Goal: Transaction & Acquisition: Purchase product/service

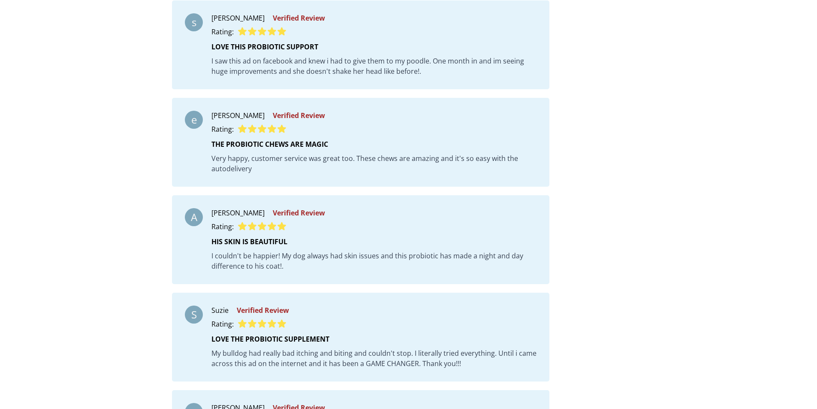
scroll to position [3432, 0]
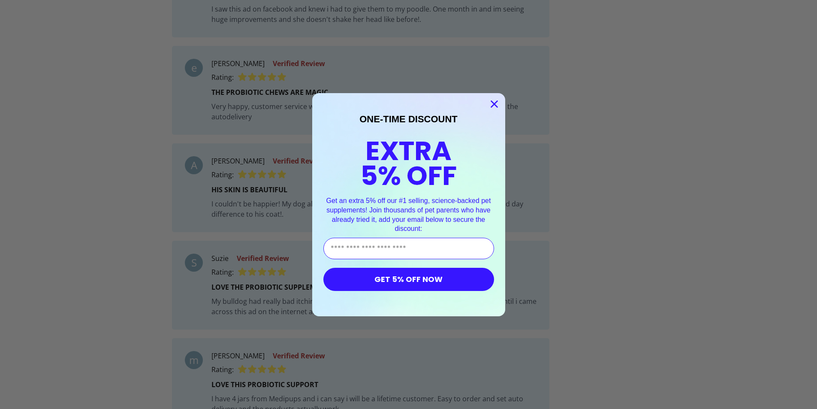
click at [493, 102] on icon "Close dialog" at bounding box center [494, 104] width 6 height 6
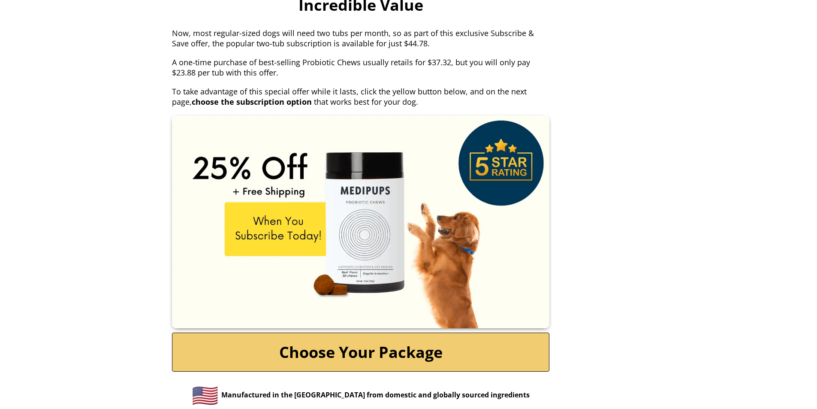
scroll to position [4012, 0]
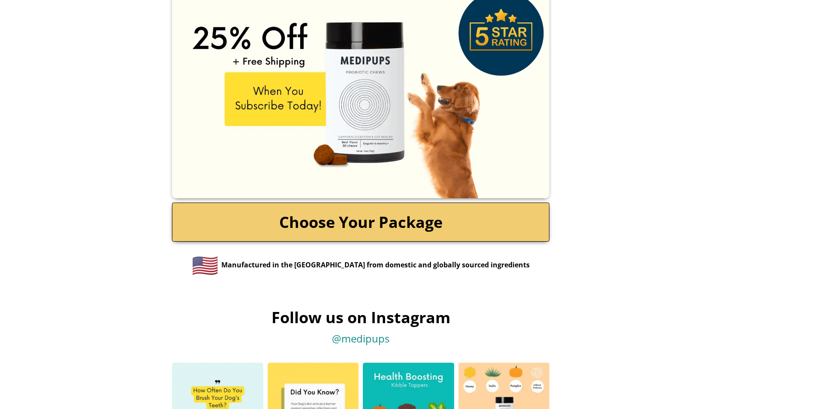
click at [381, 206] on link "Choose Your Package" at bounding box center [361, 222] width 378 height 39
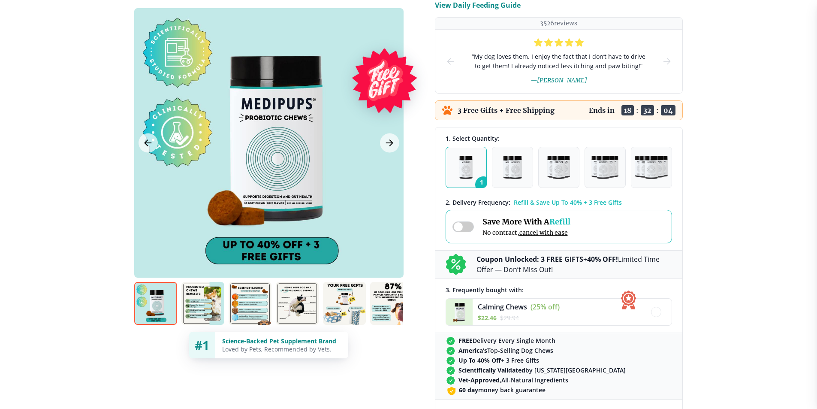
scroll to position [129, 0]
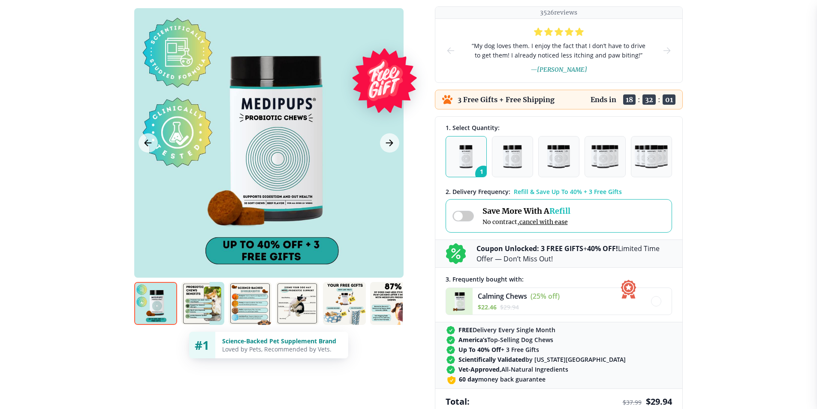
click at [194, 306] on img at bounding box center [202, 303] width 43 height 43
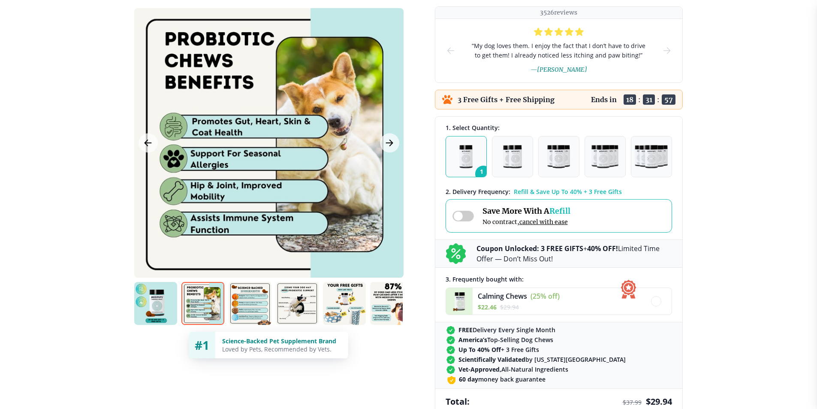
click at [246, 307] on img at bounding box center [250, 303] width 43 height 43
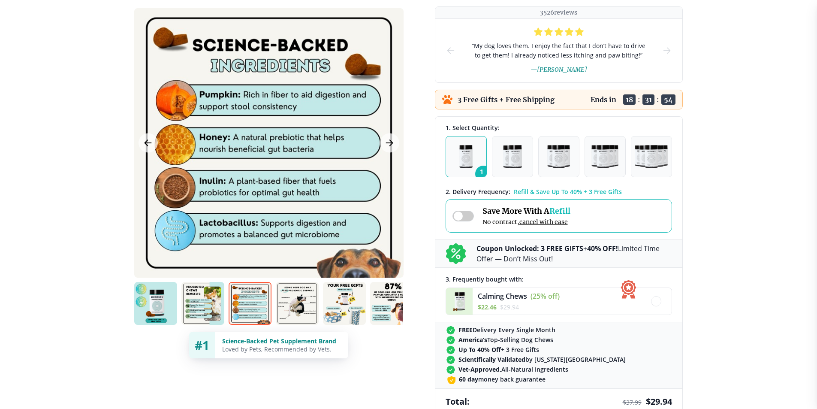
click at [304, 312] on img at bounding box center [297, 303] width 43 height 43
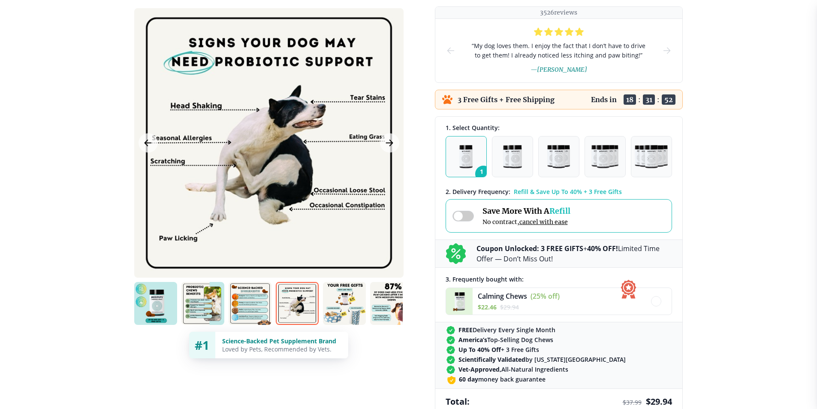
click at [347, 308] on img at bounding box center [344, 303] width 43 height 43
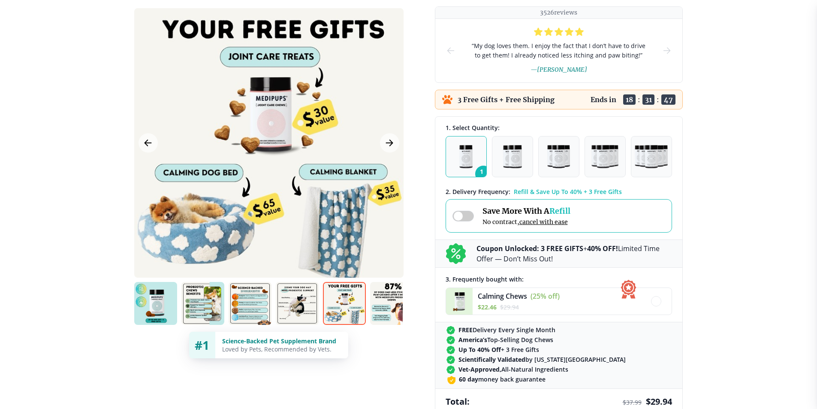
click at [391, 301] on img at bounding box center [391, 303] width 43 height 43
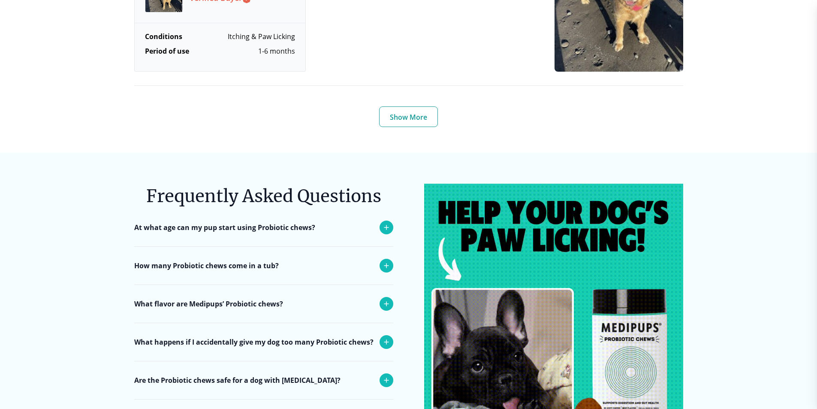
scroll to position [3304, 0]
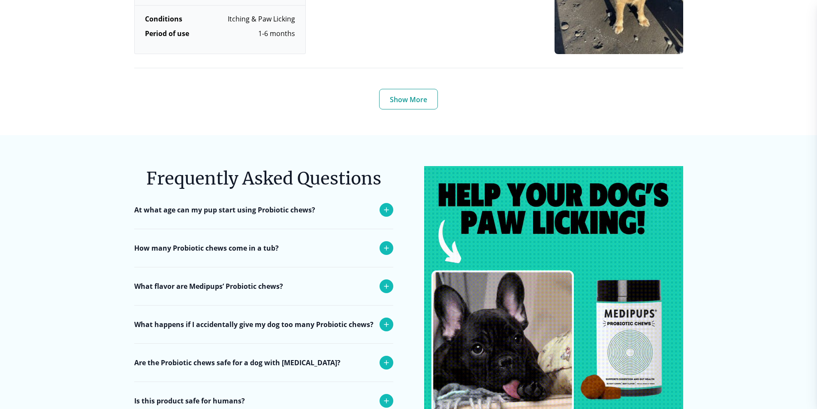
click at [383, 205] on icon at bounding box center [386, 210] width 10 height 10
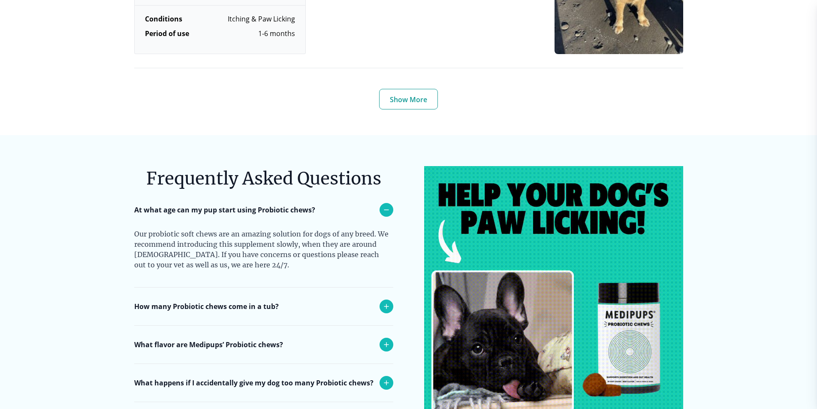
scroll to position [3347, 0]
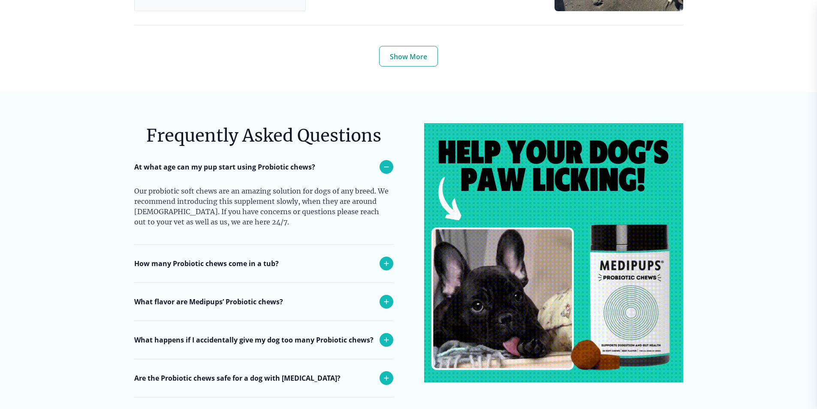
click at [384, 258] on icon at bounding box center [386, 263] width 10 height 10
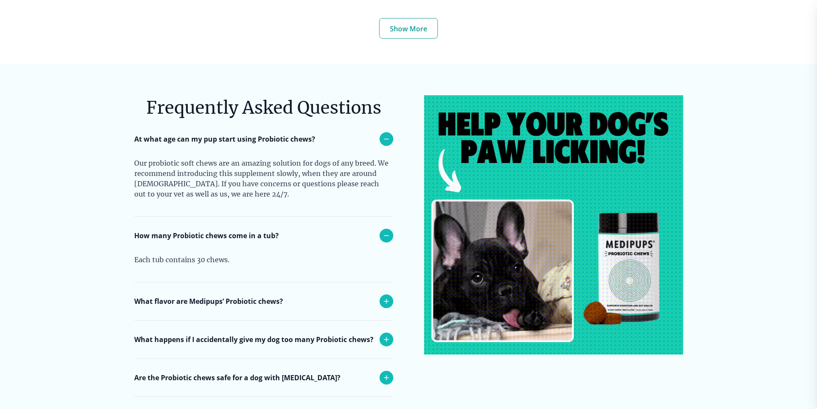
scroll to position [3390, 0]
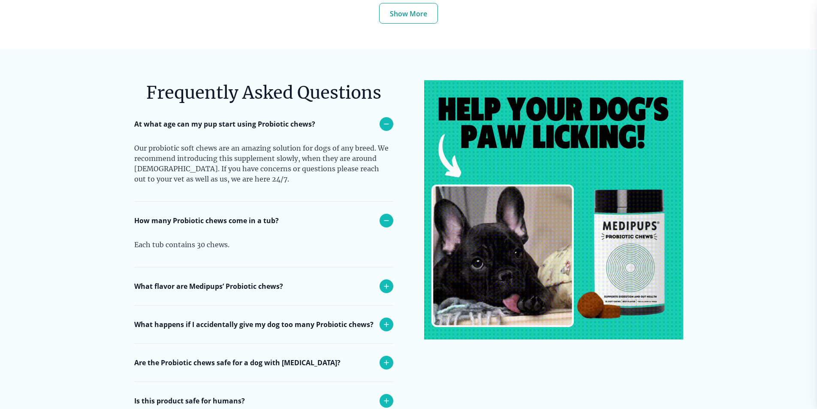
click at [387, 281] on icon at bounding box center [386, 286] width 10 height 10
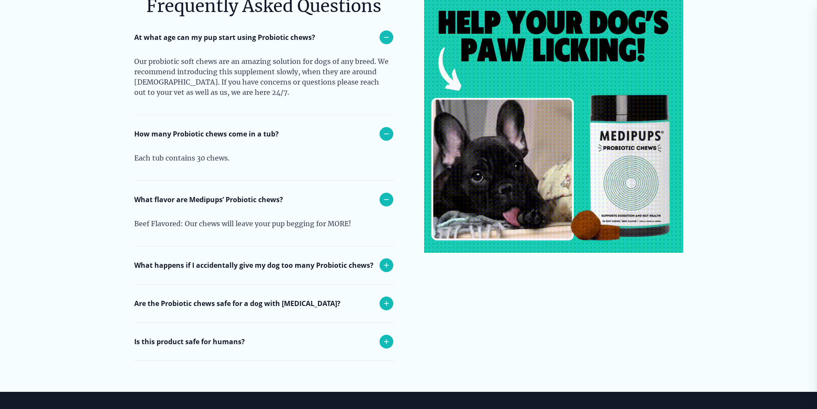
scroll to position [3518, 0]
